Goal: Task Accomplishment & Management: Use online tool/utility

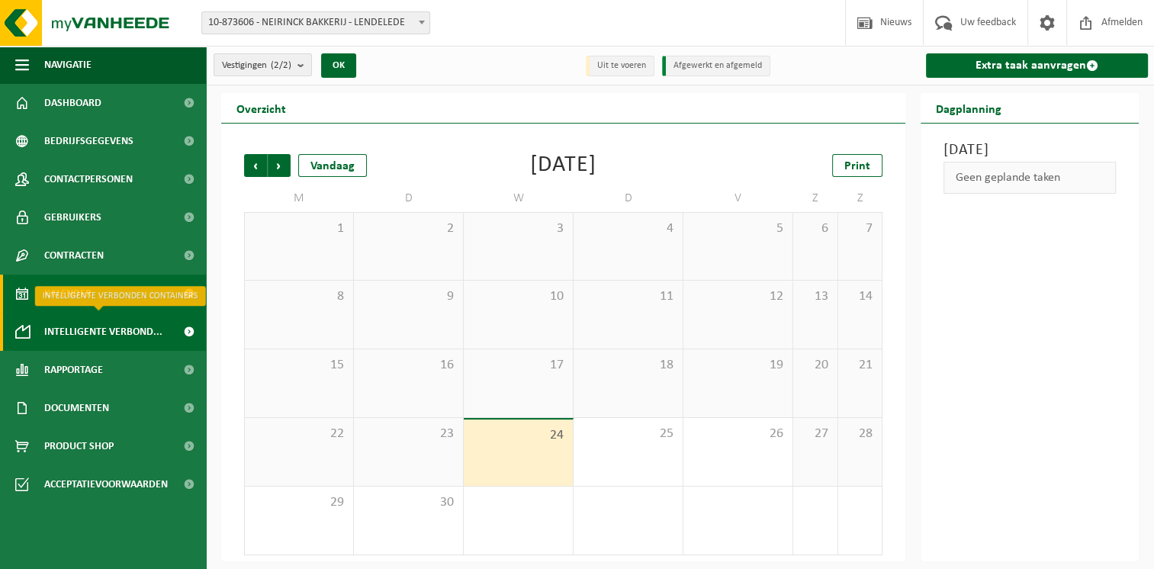
click at [68, 333] on span "Intelligente verbond..." at bounding box center [103, 332] width 118 height 38
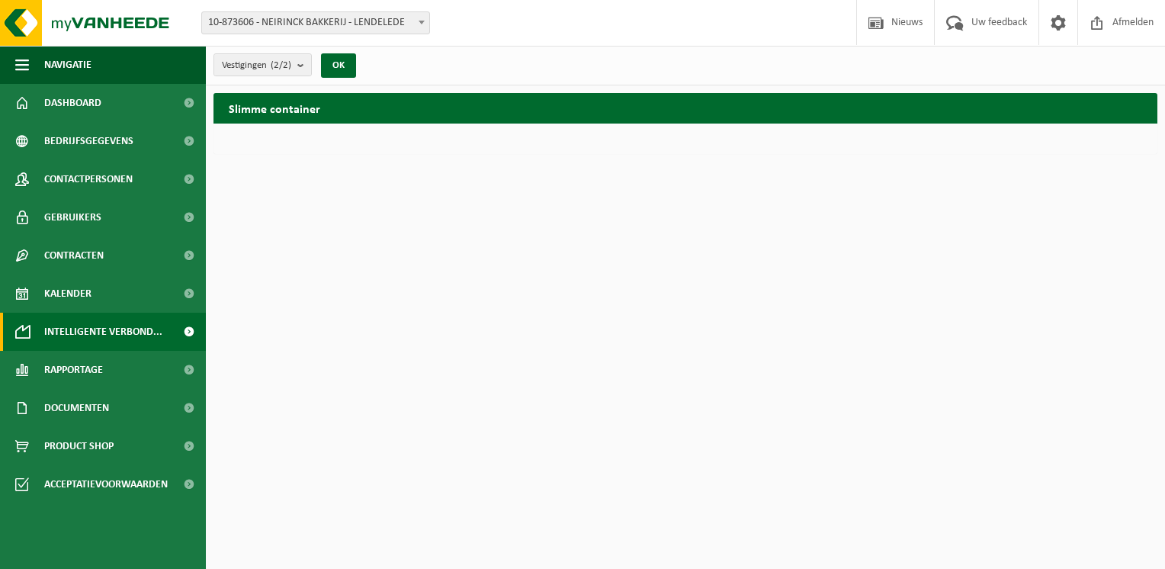
click at [80, 306] on span "Kalender" at bounding box center [67, 294] width 47 height 38
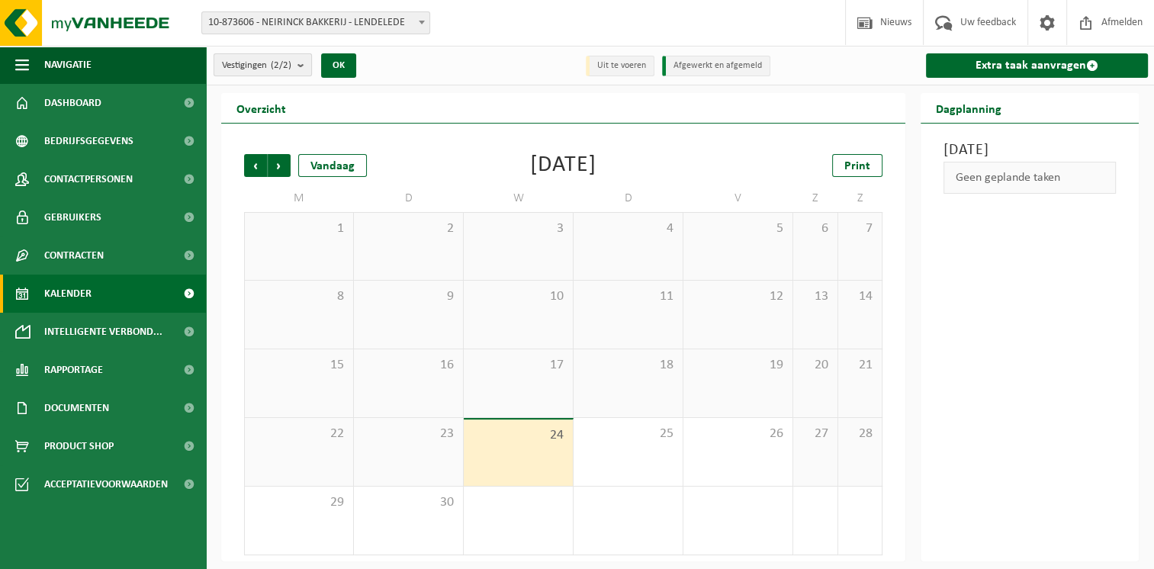
click at [300, 64] on b "submit" at bounding box center [304, 64] width 14 height 21
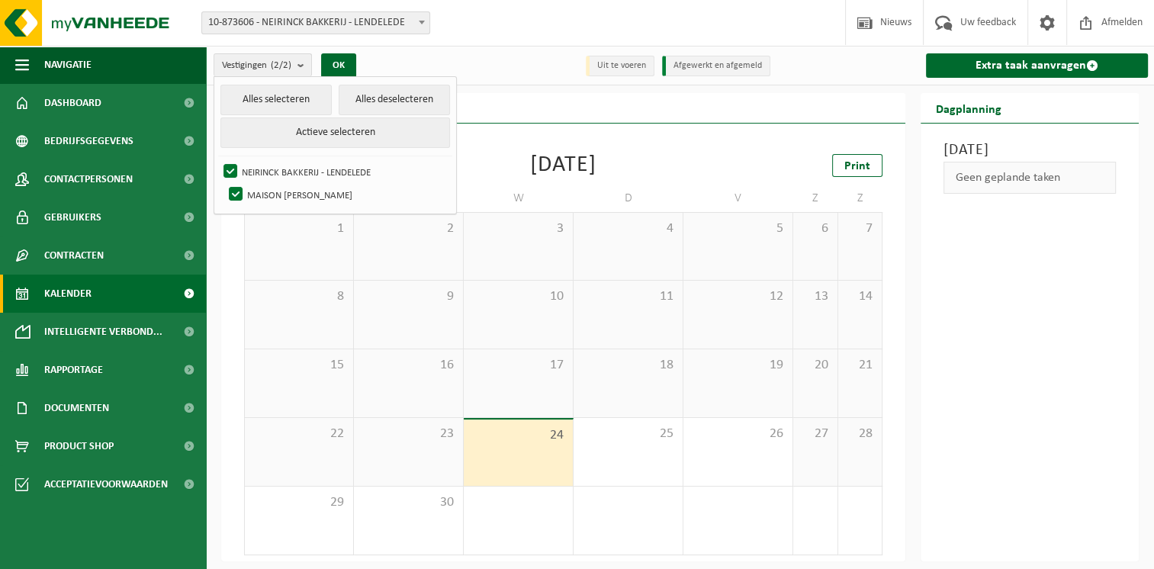
click at [537, 114] on div "Overzicht" at bounding box center [563, 108] width 684 height 31
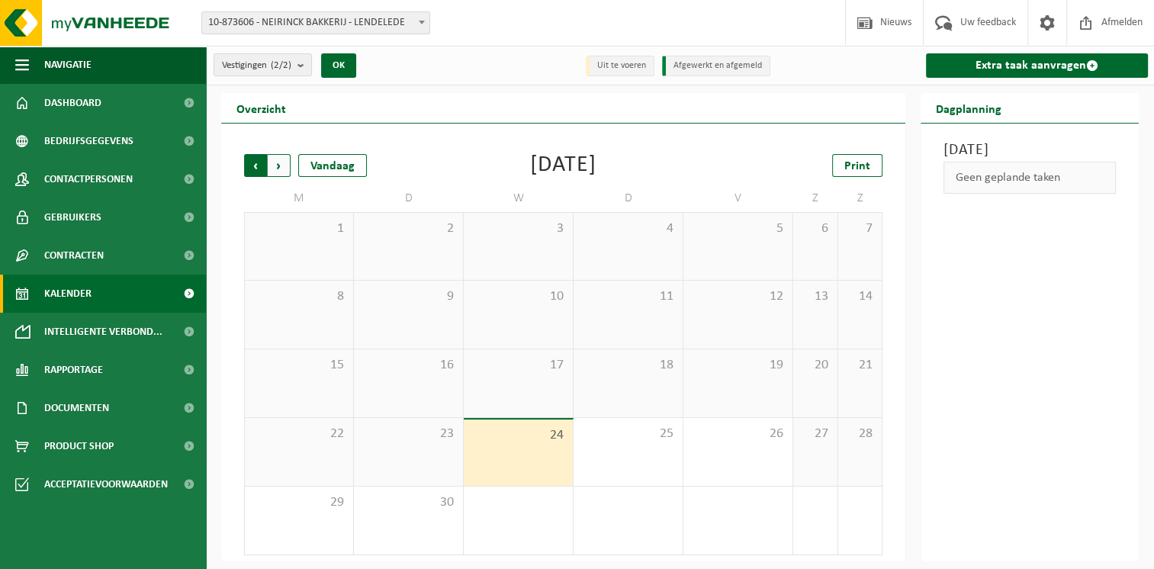
click at [278, 164] on span "Volgende" at bounding box center [279, 165] width 23 height 23
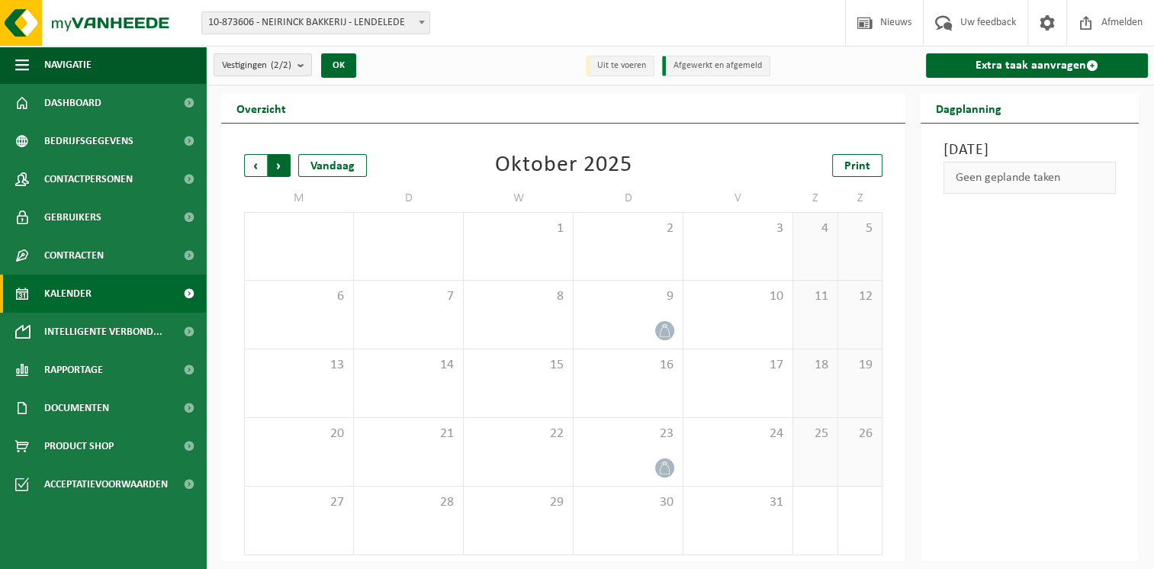
click at [248, 165] on span "Vorige" at bounding box center [255, 165] width 23 height 23
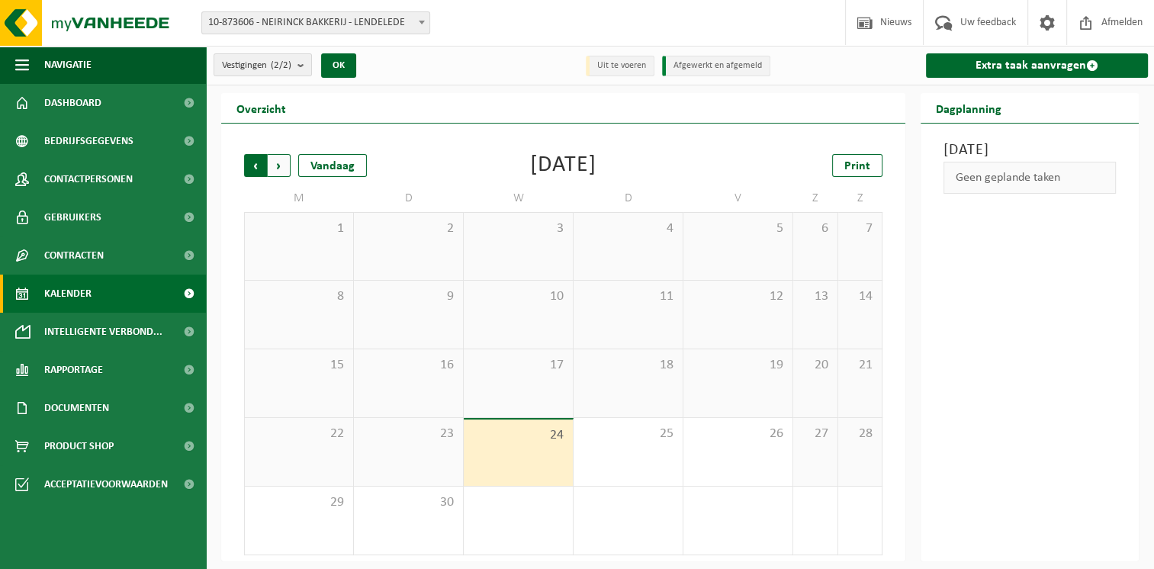
click at [278, 169] on span "Volgende" at bounding box center [279, 165] width 23 height 23
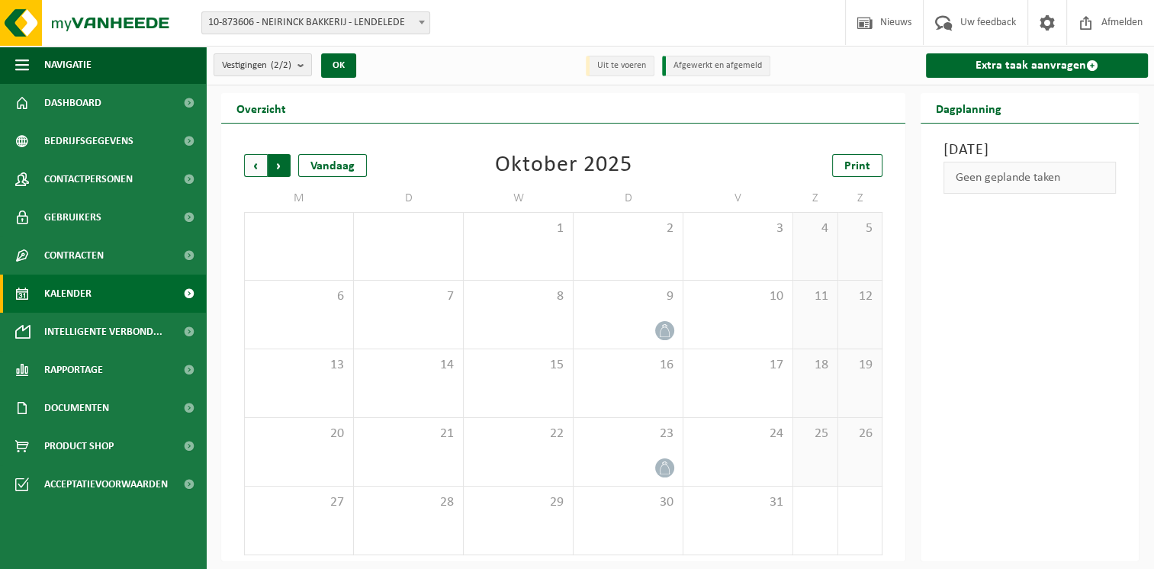
click at [246, 162] on span "Vorige" at bounding box center [255, 165] width 23 height 23
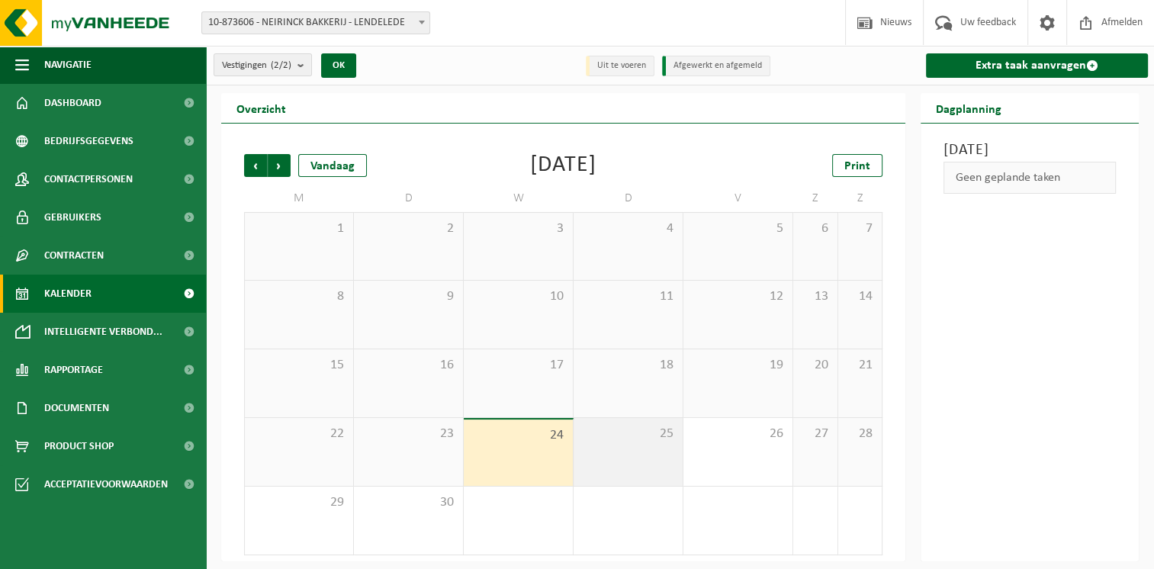
click at [644, 456] on div "25" at bounding box center [627, 452] width 109 height 68
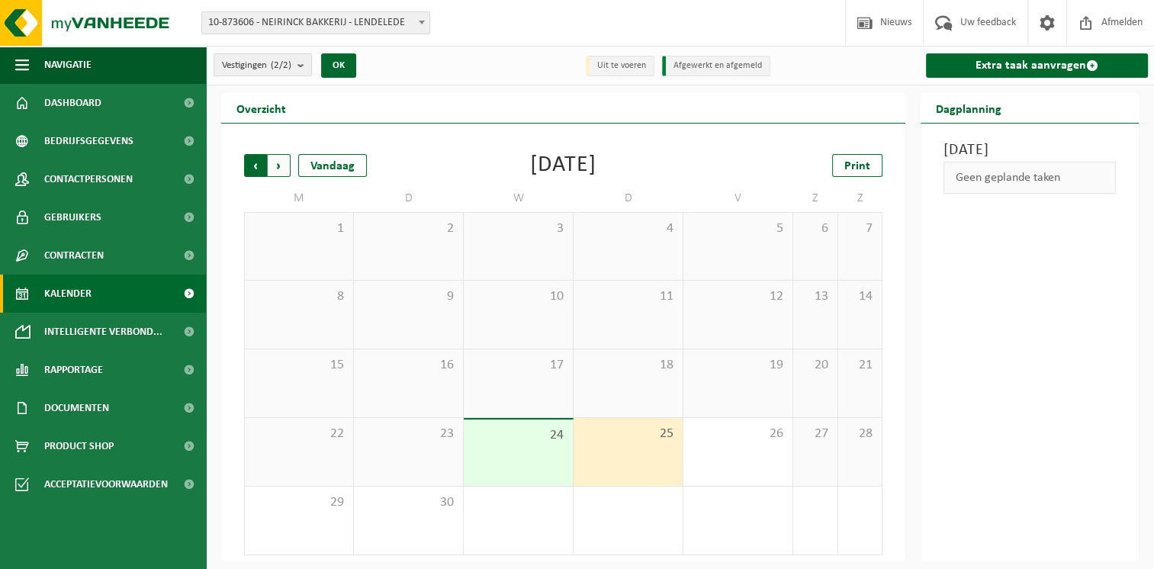
click at [276, 172] on span "Volgende" at bounding box center [279, 165] width 23 height 23
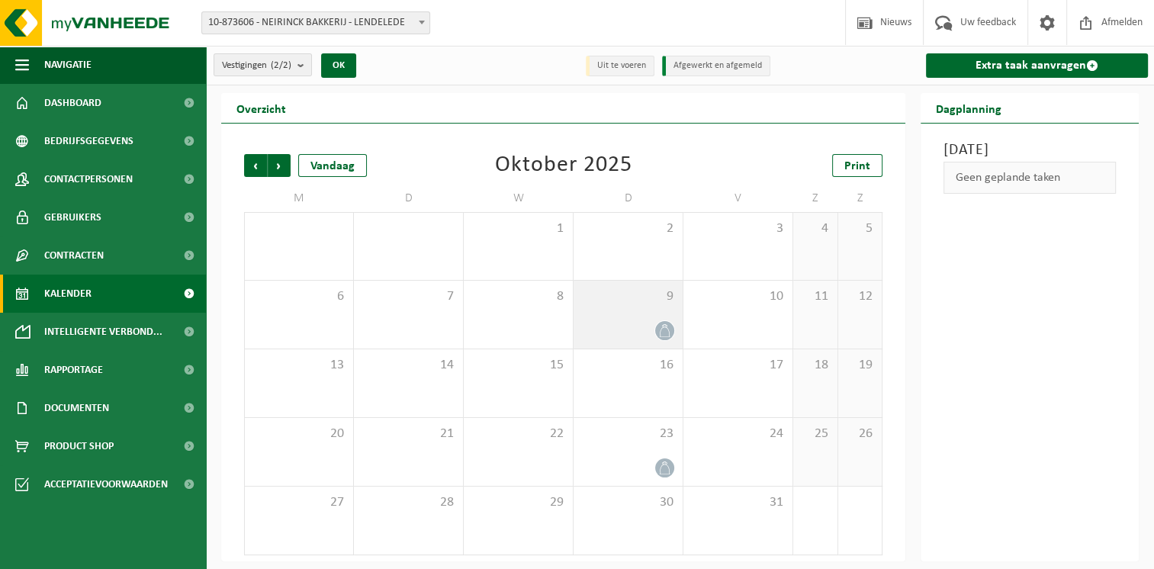
click at [648, 325] on div at bounding box center [628, 330] width 94 height 21
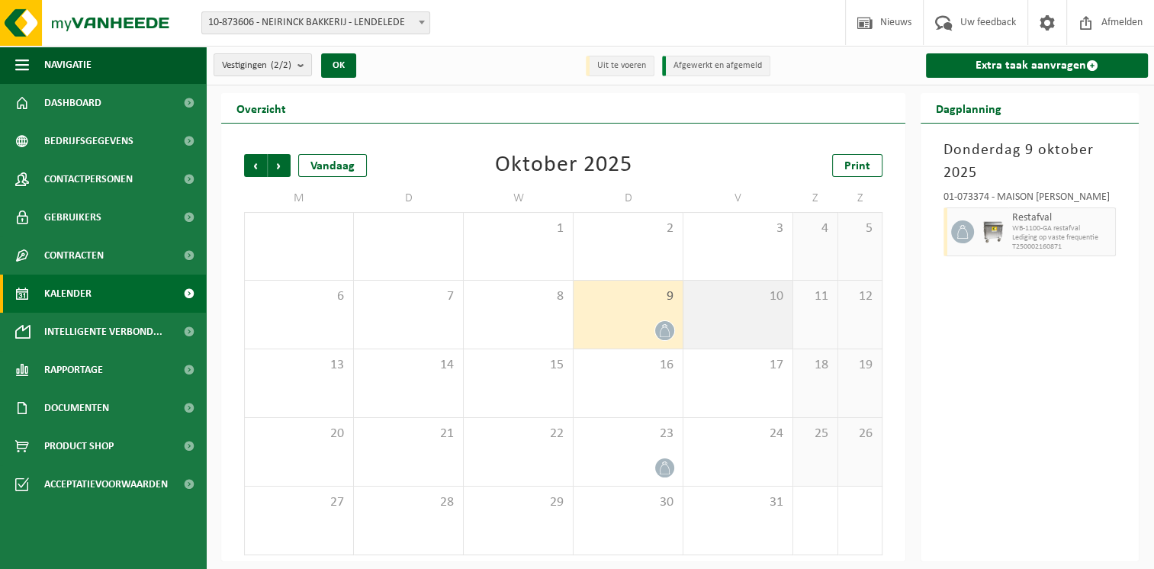
drag, startPoint x: 1104, startPoint y: 231, endPoint x: 741, endPoint y: 325, distance: 374.9
click at [741, 325] on div "Overzicht Vorige Volgende Vandaag Oktober 2025 Print M D W D V Z Z 29 30 1 2 3 …" at bounding box center [680, 327] width 933 height 468
click at [741, 325] on div "10" at bounding box center [737, 315] width 109 height 68
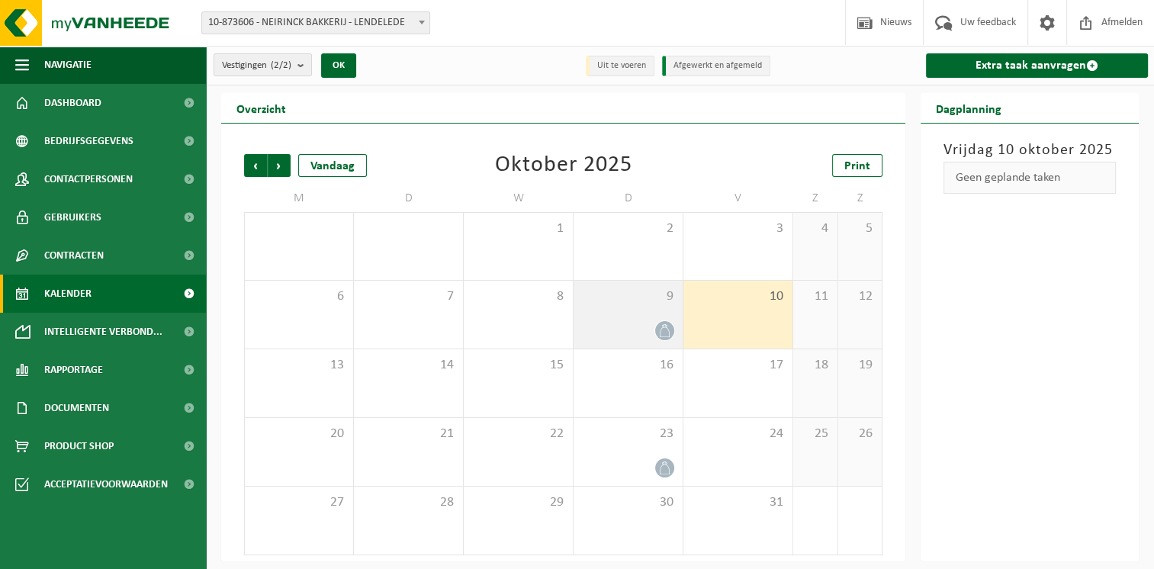
click at [663, 310] on div "9" at bounding box center [627, 315] width 109 height 68
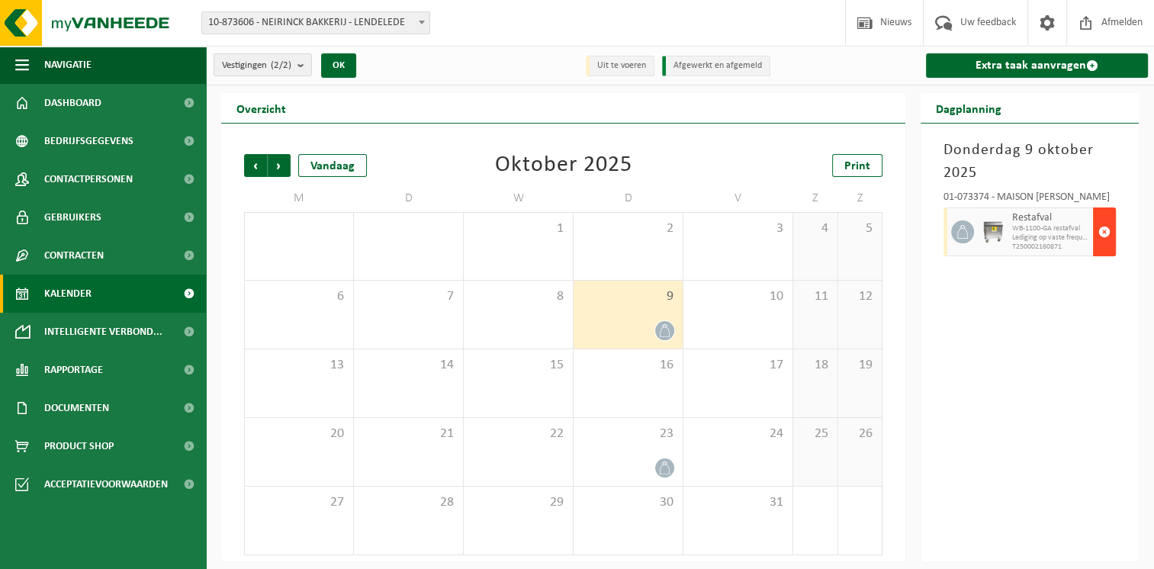
click at [1110, 237] on span "button" at bounding box center [1104, 232] width 12 height 31
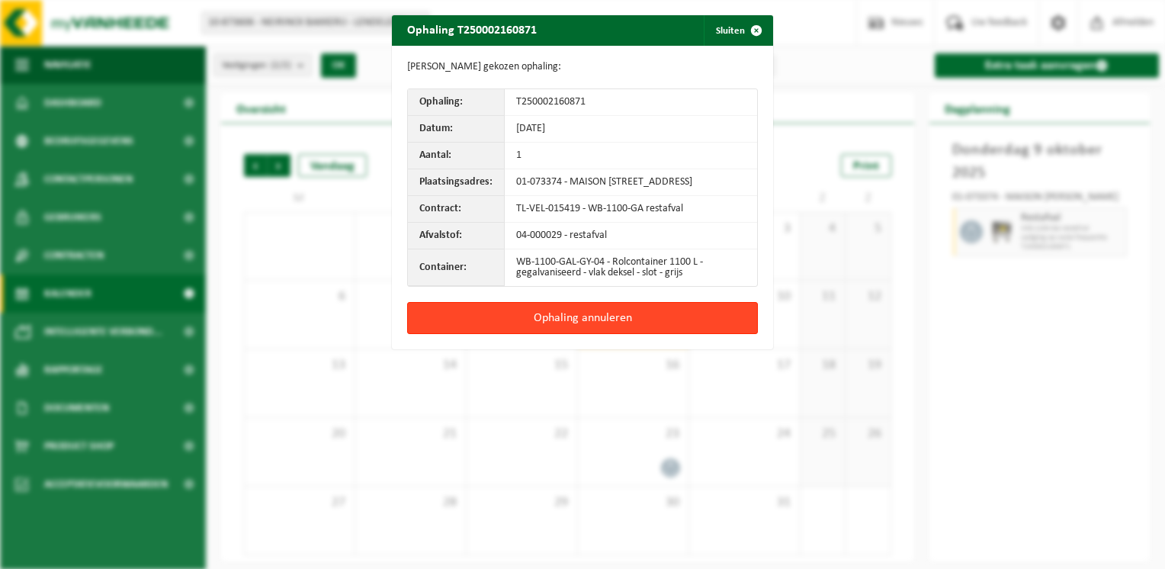
click at [646, 330] on button "Ophaling annuleren" at bounding box center [582, 318] width 351 height 32
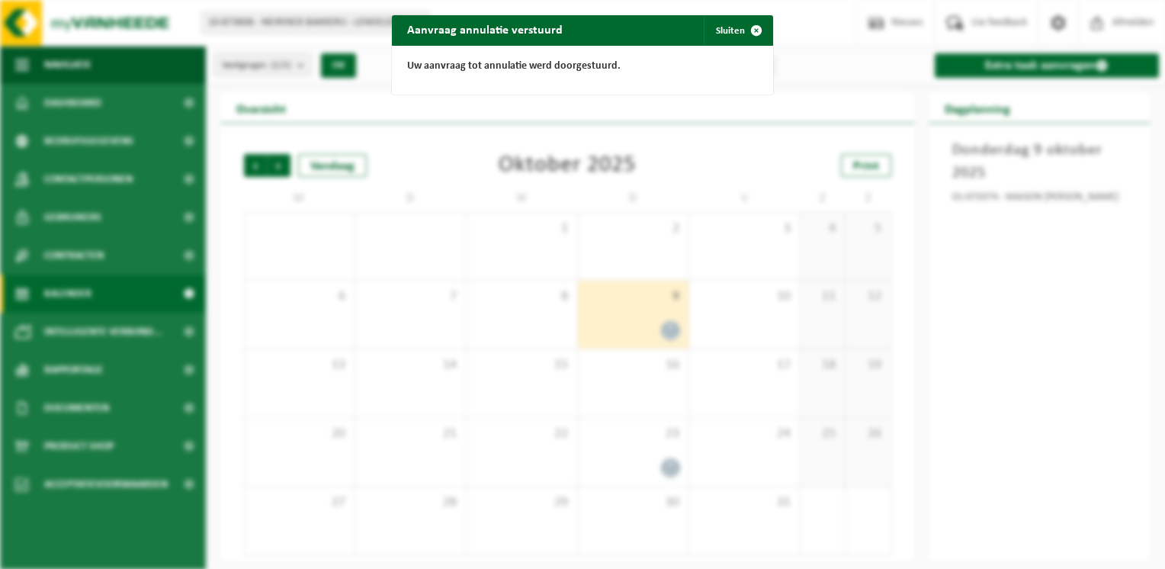
click at [623, 226] on div "Aanvraag annulatie verstuurd Sluiten Uw aanvraag tot annulatie werd doorgestuur…" at bounding box center [582, 284] width 1165 height 569
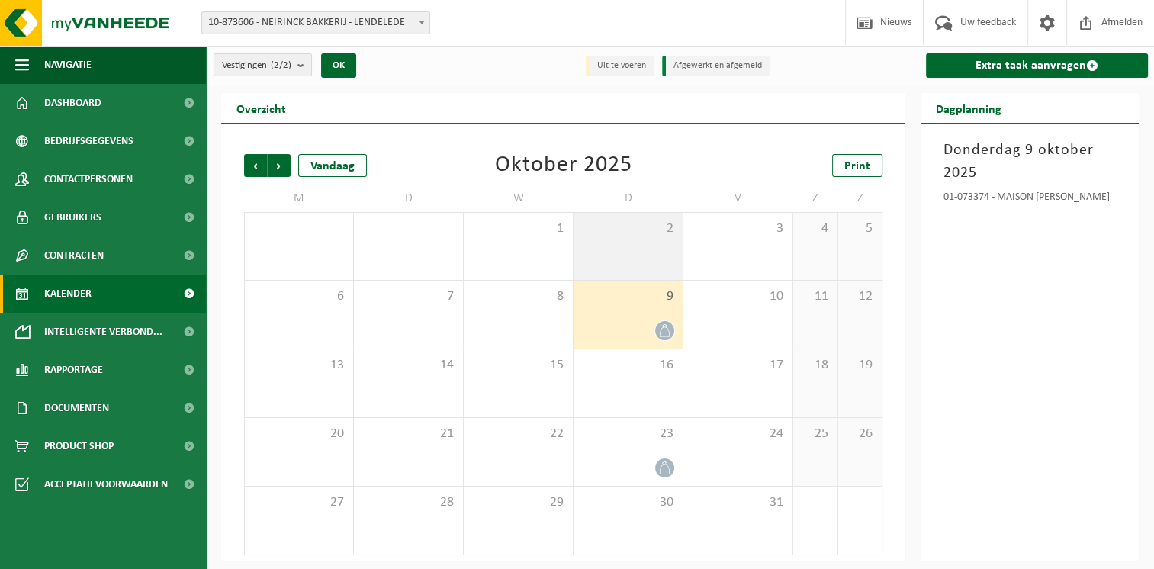
click at [614, 252] on div "2" at bounding box center [627, 246] width 109 height 67
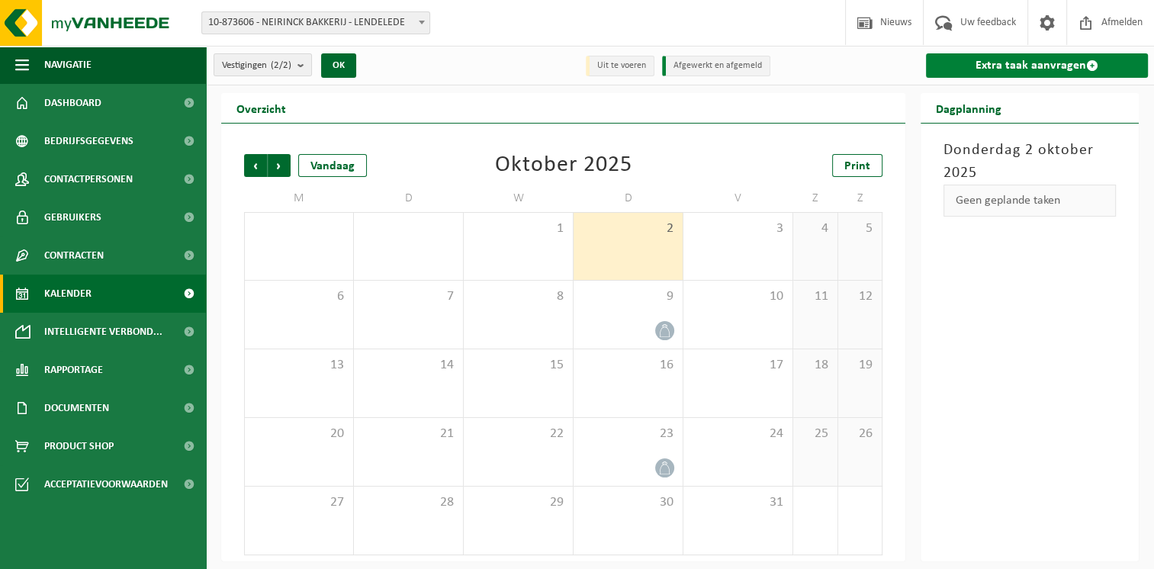
click at [1034, 66] on link "Extra taak aanvragen" at bounding box center [1037, 65] width 222 height 24
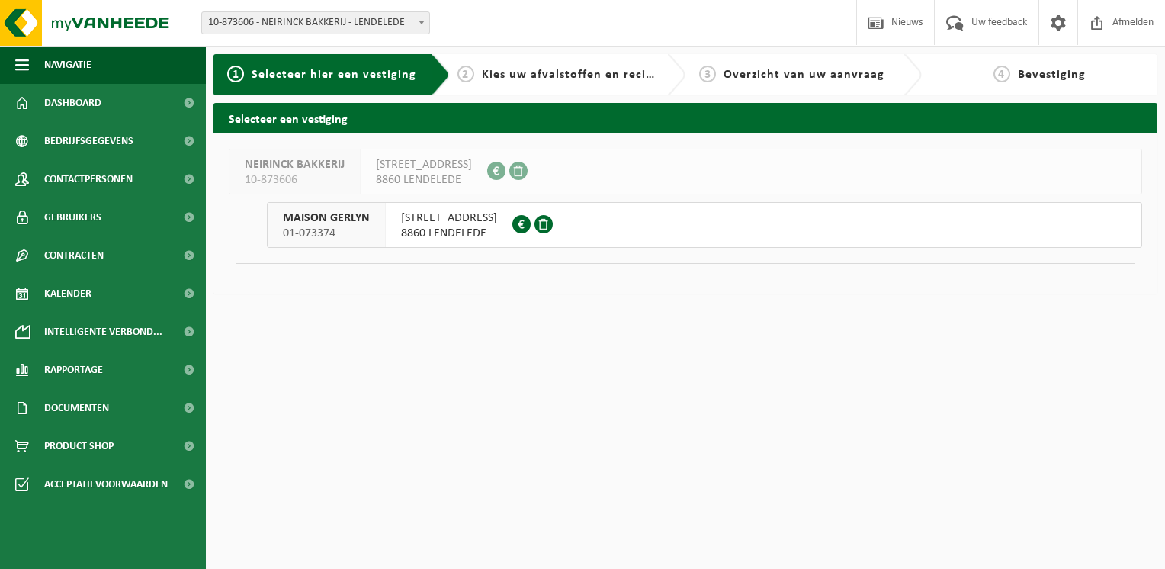
click at [354, 232] on span "01-073374" at bounding box center [326, 233] width 87 height 15
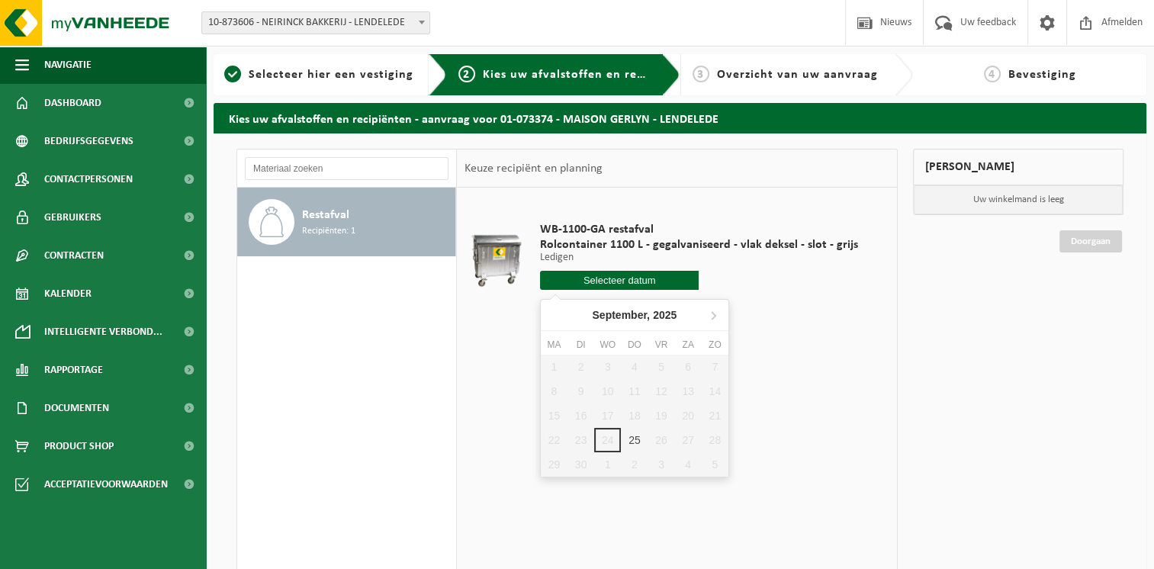
click at [622, 283] on input "text" at bounding box center [619, 280] width 159 height 19
click at [717, 313] on icon at bounding box center [713, 315] width 24 height 24
click at [636, 365] on div "2" at bounding box center [634, 367] width 27 height 24
type input "Van 2025-10-02"
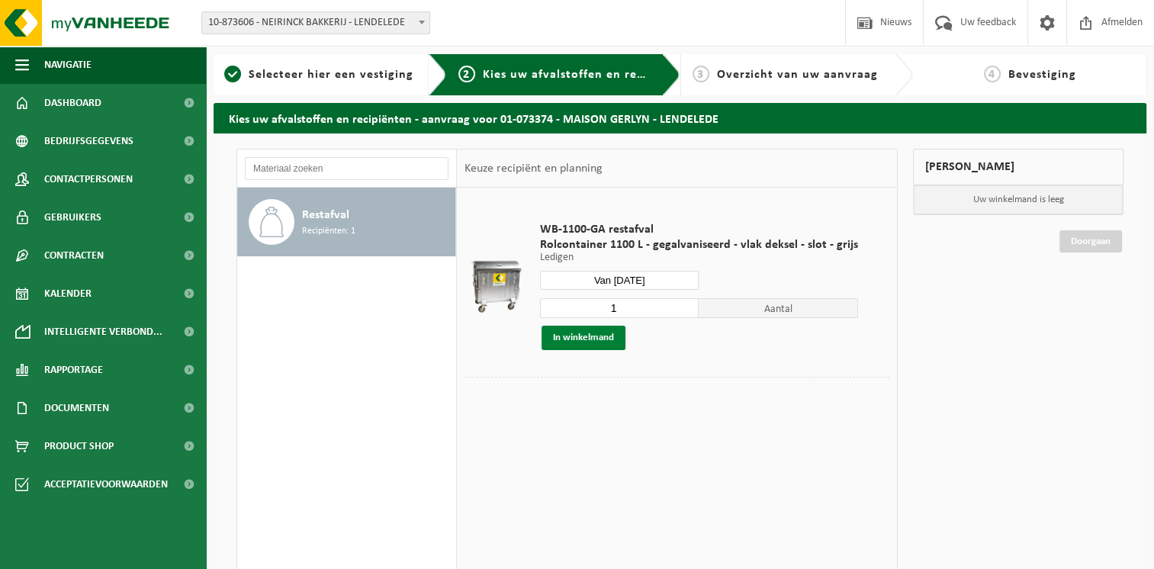
click at [584, 341] on button "In winkelmand" at bounding box center [583, 338] width 84 height 24
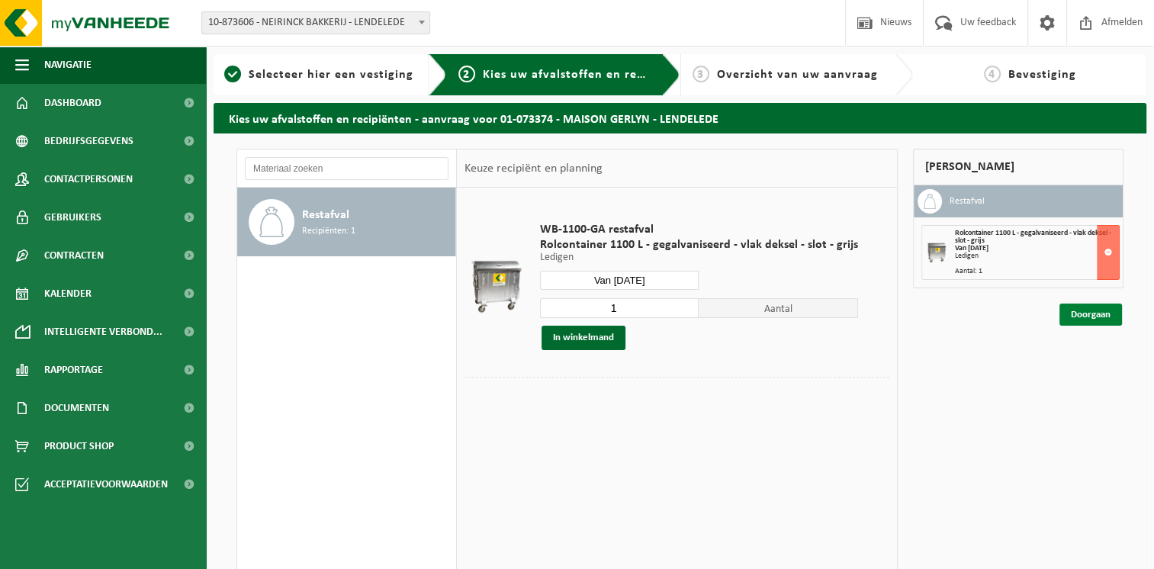
click at [1071, 319] on link "Doorgaan" at bounding box center [1090, 315] width 63 height 22
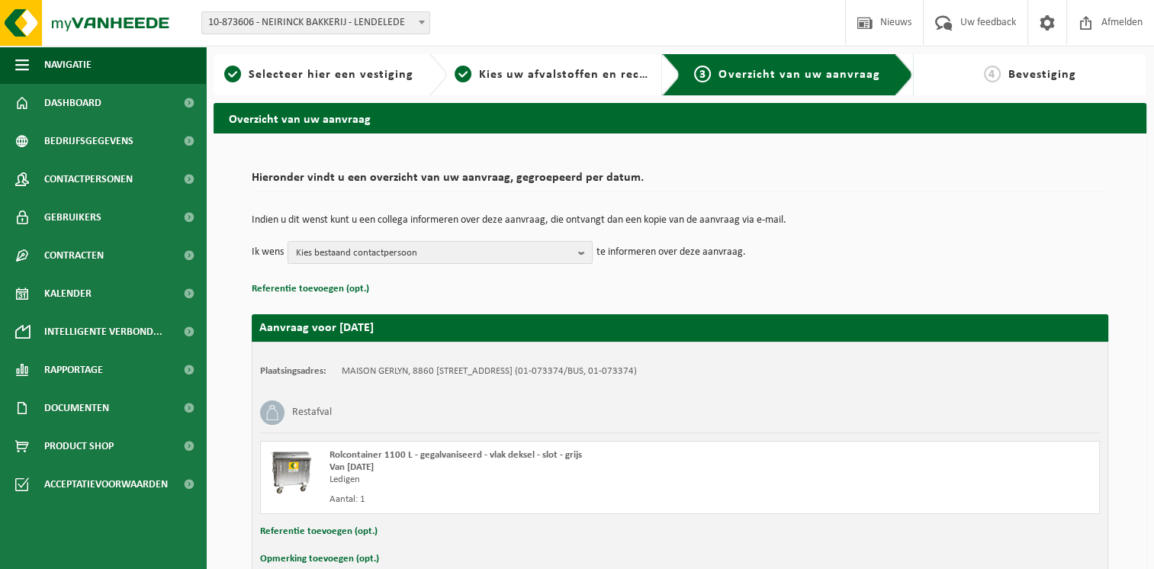
scroll to position [84, 0]
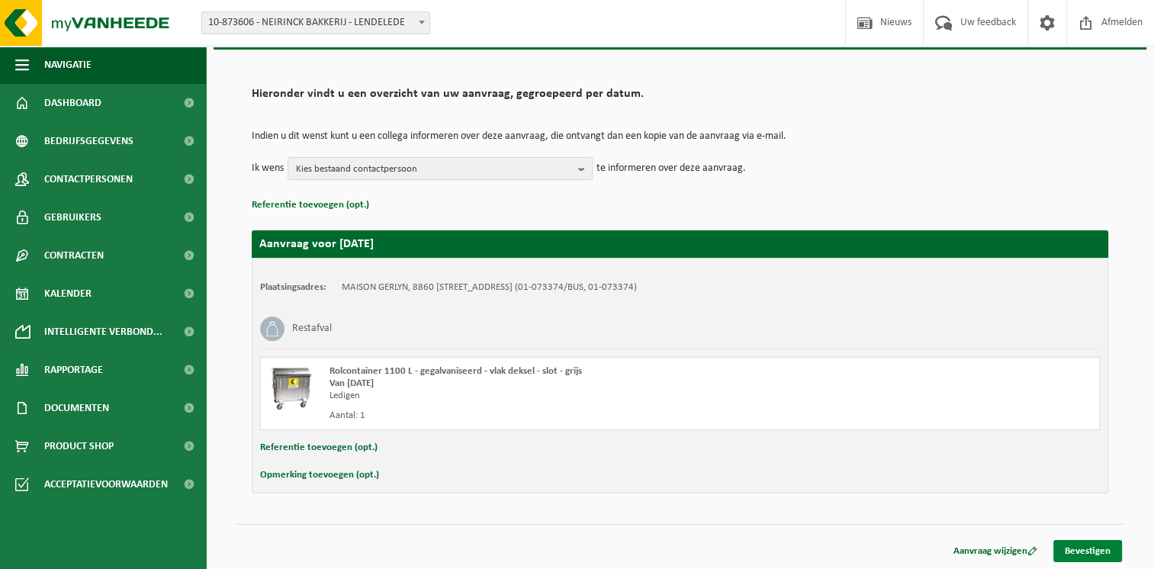
click at [1078, 550] on link "Bevestigen" at bounding box center [1087, 551] width 69 height 22
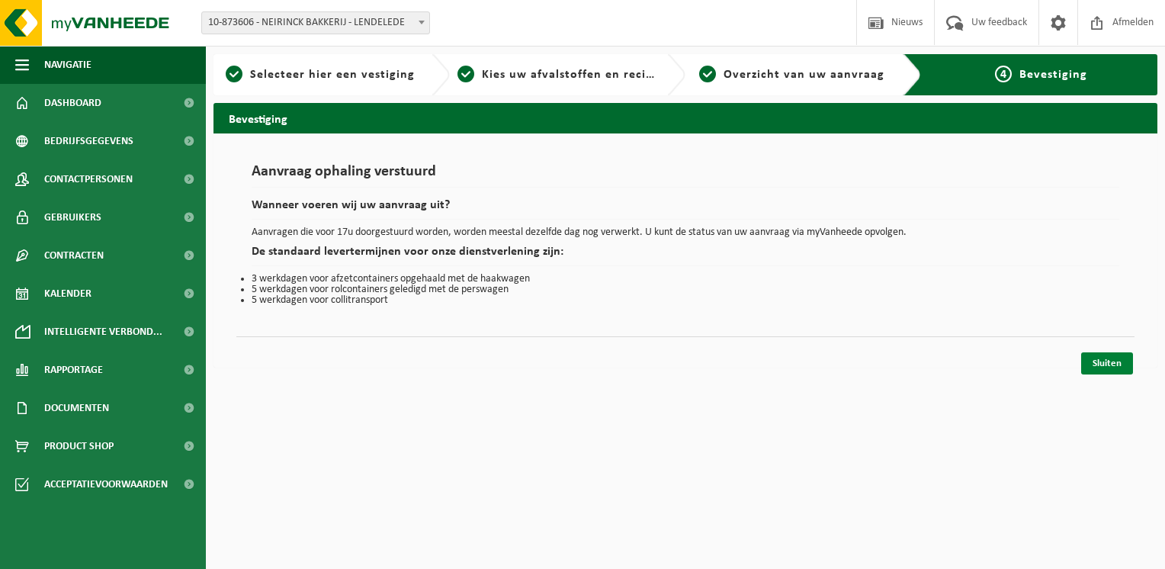
click at [1106, 358] on link "Sluiten" at bounding box center [1107, 363] width 52 height 22
